Goal: Find contact information: Find contact information

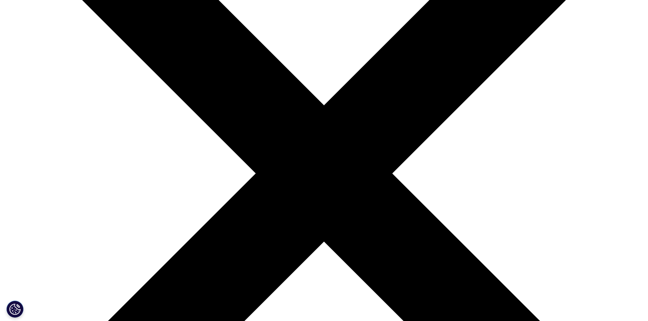
scroll to position [34, 0]
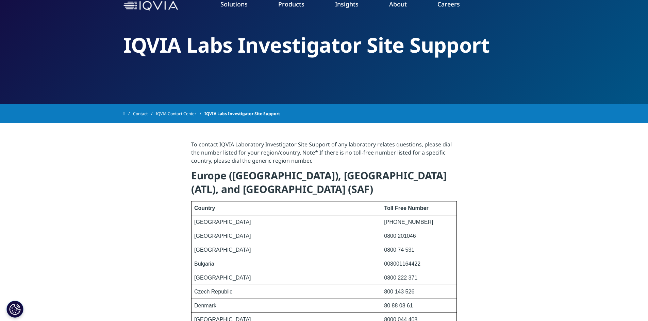
click at [381, 222] on td "[PHONE_NUMBER]" at bounding box center [418, 223] width 75 height 14
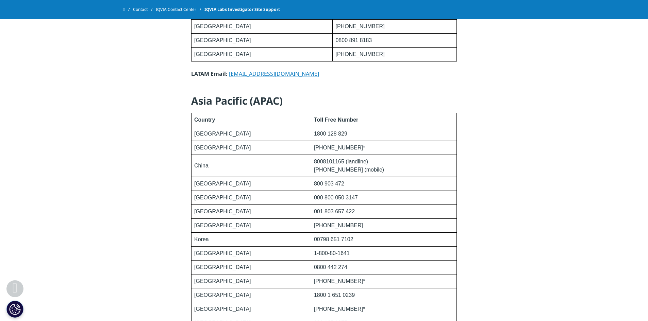
scroll to position [822, 0]
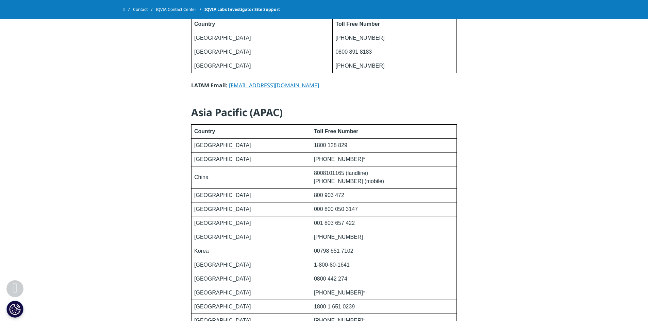
click at [184, 12] on link "IQVIA Contact Center" at bounding box center [180, 9] width 49 height 12
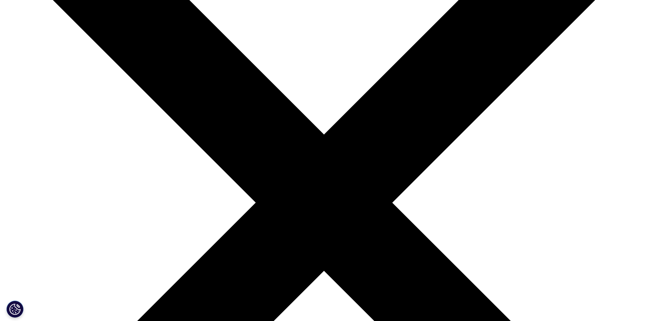
scroll to position [128, 0]
